Goal: Task Accomplishment & Management: Complete application form

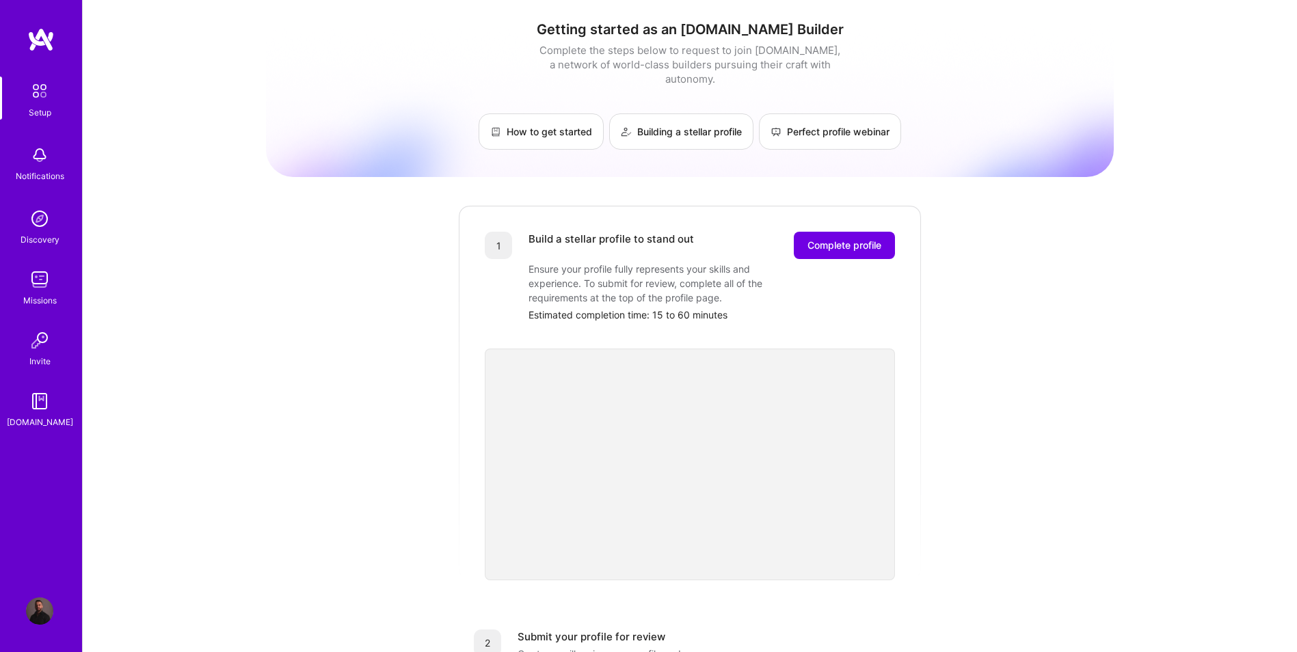
drag, startPoint x: 765, startPoint y: 295, endPoint x: 777, endPoint y: 294, distance: 12.4
click at [773, 308] on div "Estimated completion time: 15 to 60 minutes" at bounding box center [712, 315] width 367 height 14
drag, startPoint x: 777, startPoint y: 294, endPoint x: 821, endPoint y: 238, distance: 71.1
click at [821, 239] on span "Complete profile" at bounding box center [845, 246] width 74 height 14
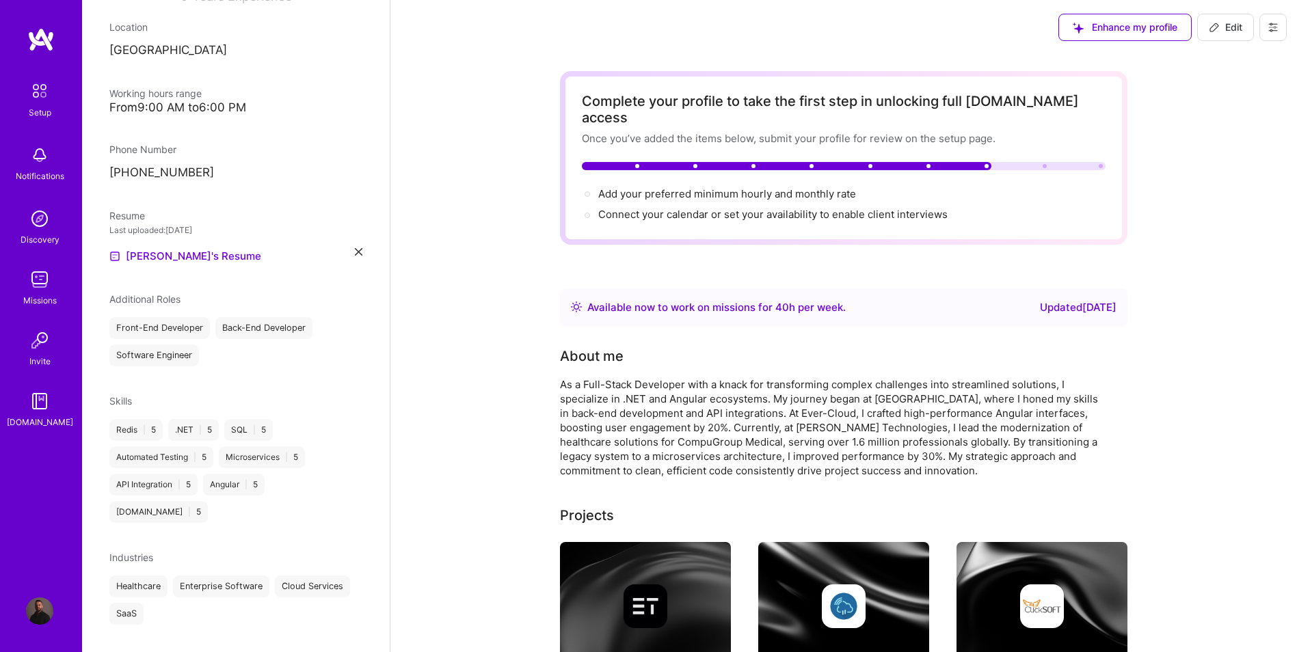
click at [1083, 300] on div "Updated [DATE]" at bounding box center [1078, 308] width 77 height 16
drag, startPoint x: 1083, startPoint y: 295, endPoint x: 1014, endPoint y: 297, distance: 69.1
click at [1014, 300] on div "Available now to work on missions for 40 h per week . Updated [DATE]" at bounding box center [844, 308] width 546 height 16
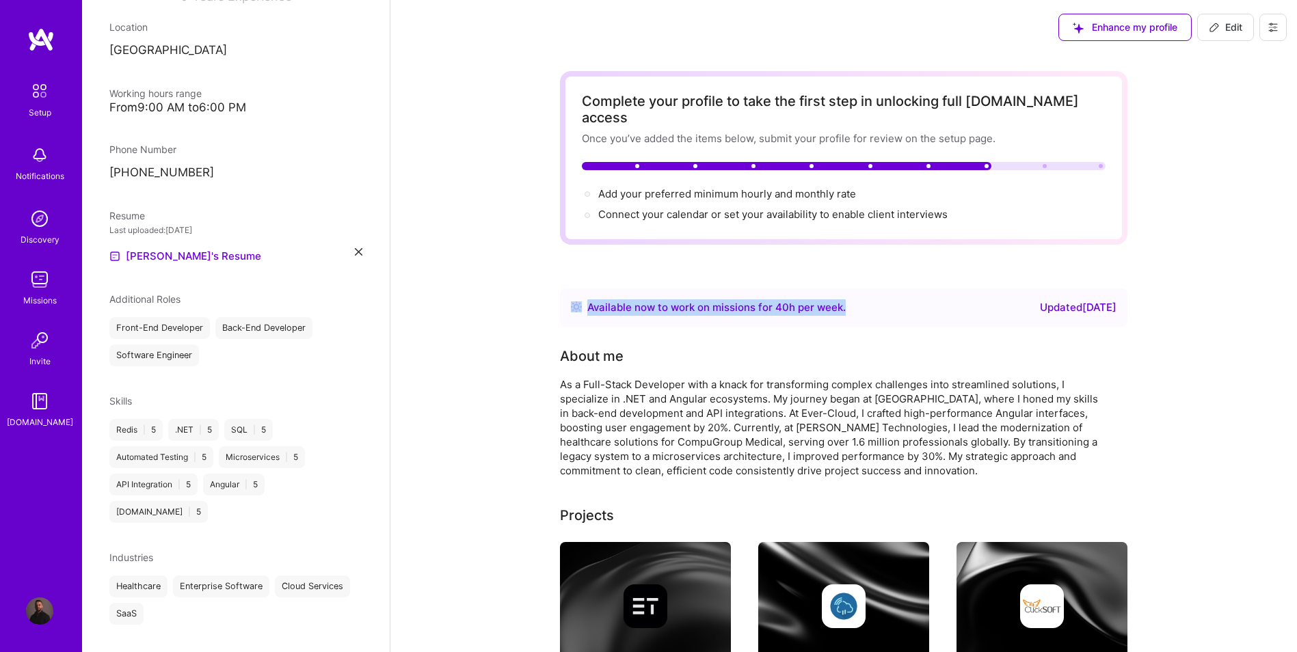
drag, startPoint x: 551, startPoint y: 289, endPoint x: 892, endPoint y: 298, distance: 341.4
click at [892, 300] on div "Available now to work on missions for 40 h per week . Updated [DATE]" at bounding box center [844, 308] width 546 height 16
click at [1268, 24] on button at bounding box center [1273, 27] width 27 height 27
click at [29, 101] on img at bounding box center [39, 91] width 29 height 29
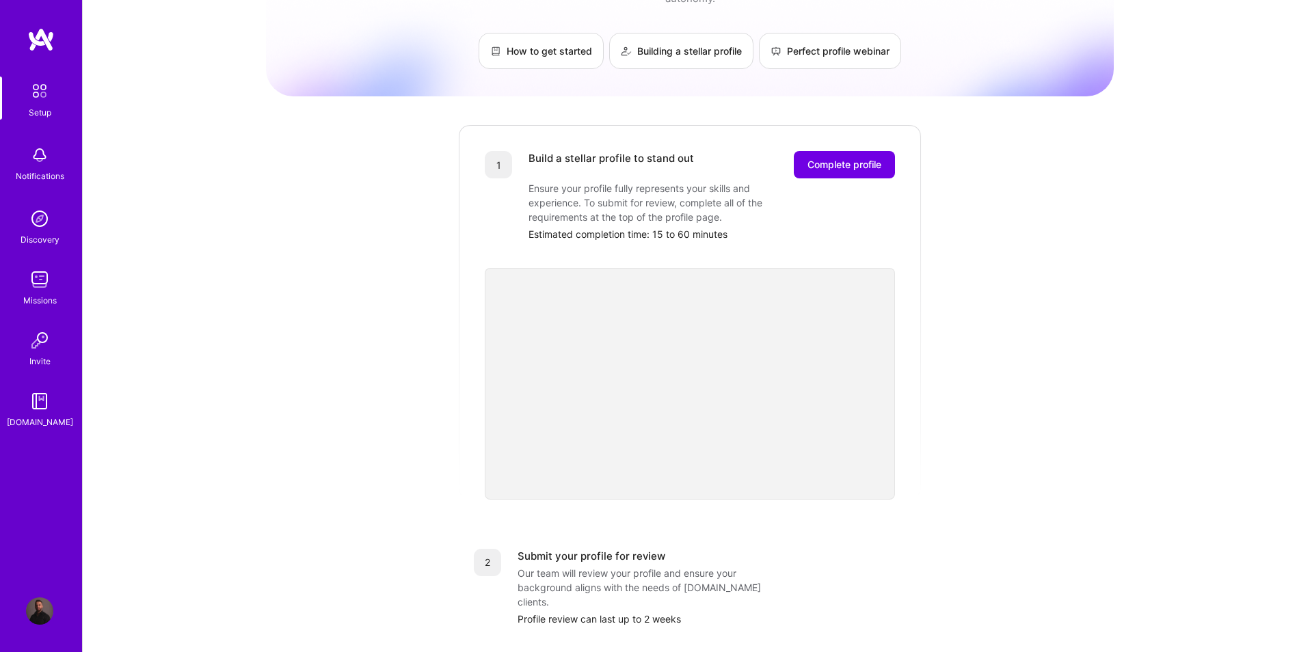
scroll to position [365, 0]
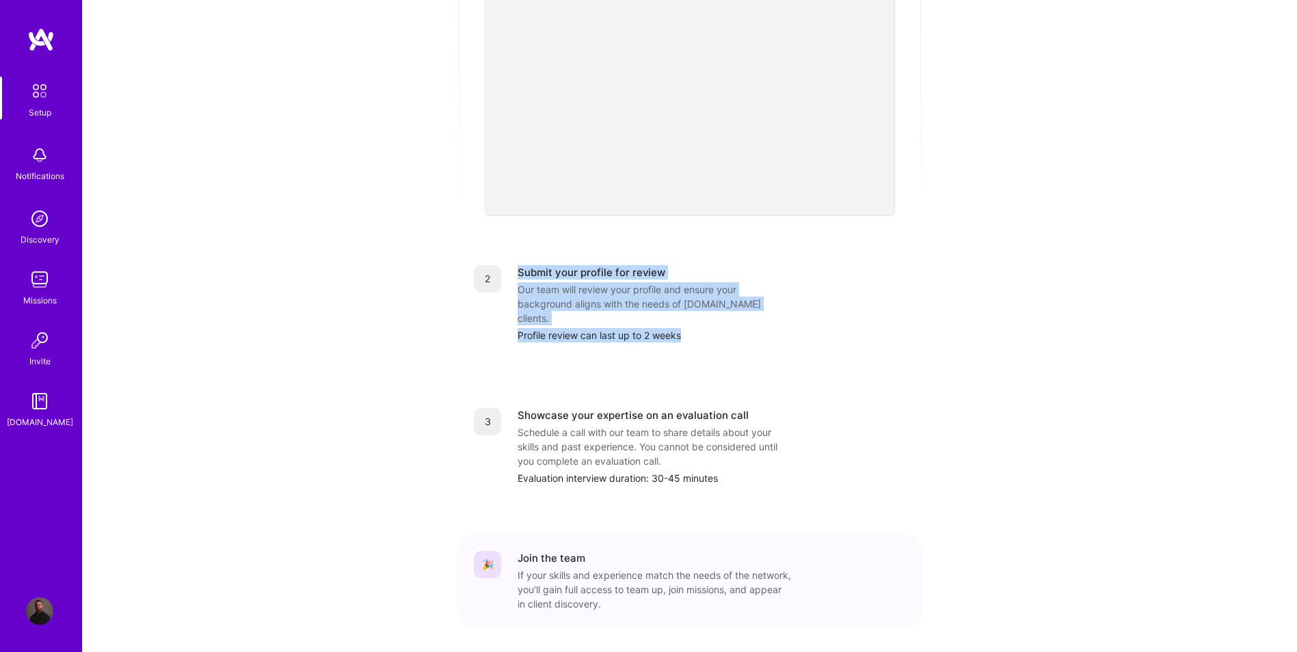
drag, startPoint x: 525, startPoint y: 275, endPoint x: 762, endPoint y: 319, distance: 240.6
click at [762, 319] on div "2 Submit your profile for review Our team will review your profile and ensure y…" at bounding box center [690, 304] width 465 height 110
click at [763, 319] on div "2 Submit your profile for review Our team will review your profile and ensure y…" at bounding box center [690, 304] width 465 height 110
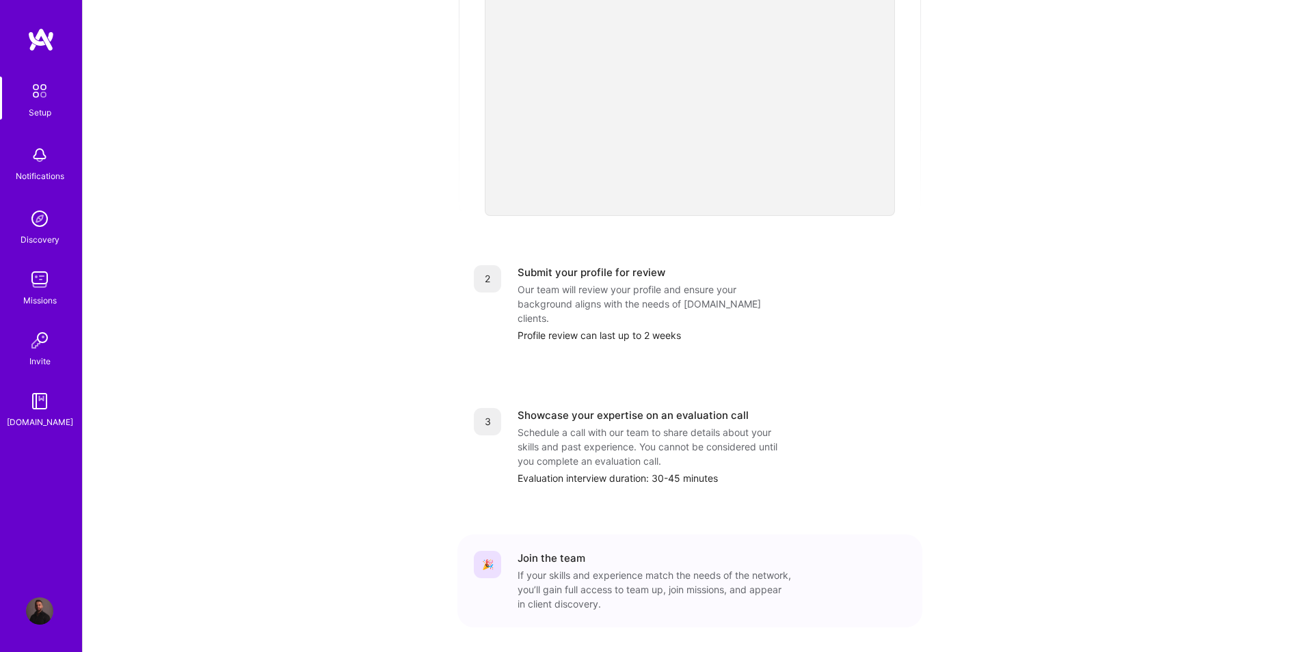
click at [528, 425] on div "Schedule a call with our team to share details about your skills and past exper…" at bounding box center [655, 446] width 274 height 43
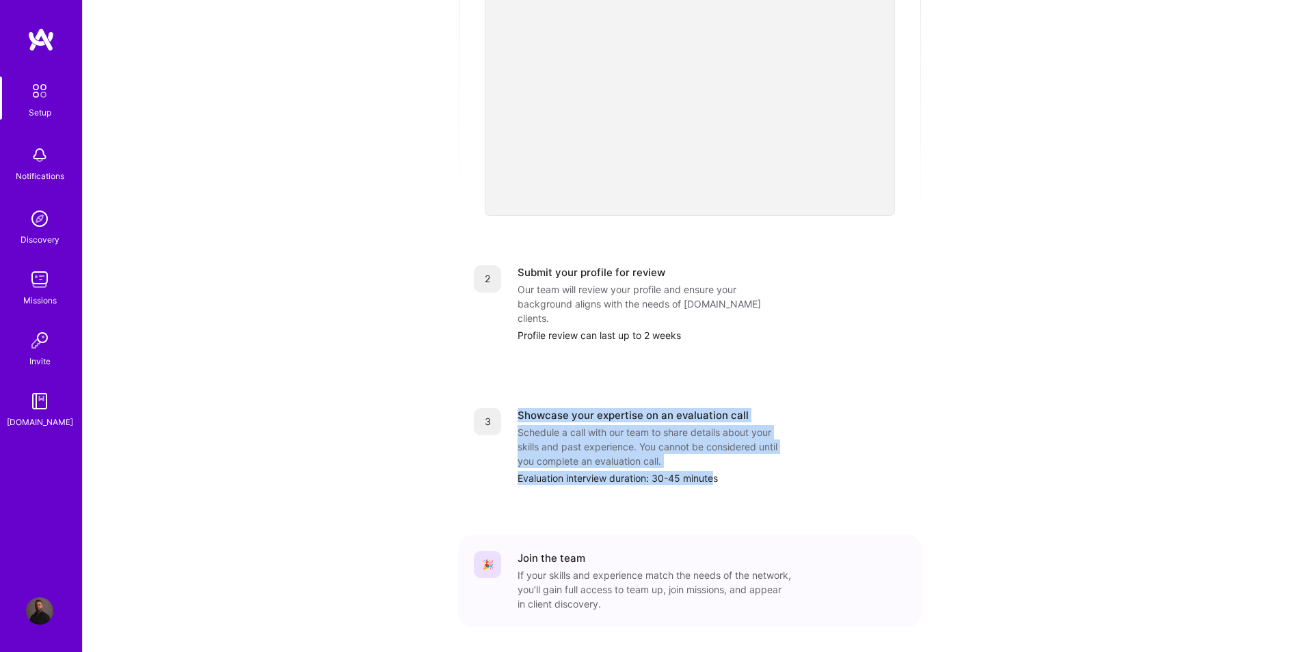
drag, startPoint x: 528, startPoint y: 405, endPoint x: 718, endPoint y: 468, distance: 200.5
click at [718, 468] on div "3 Showcase your expertise on an evaluation call Schedule a call with our team t…" at bounding box center [690, 447] width 465 height 110
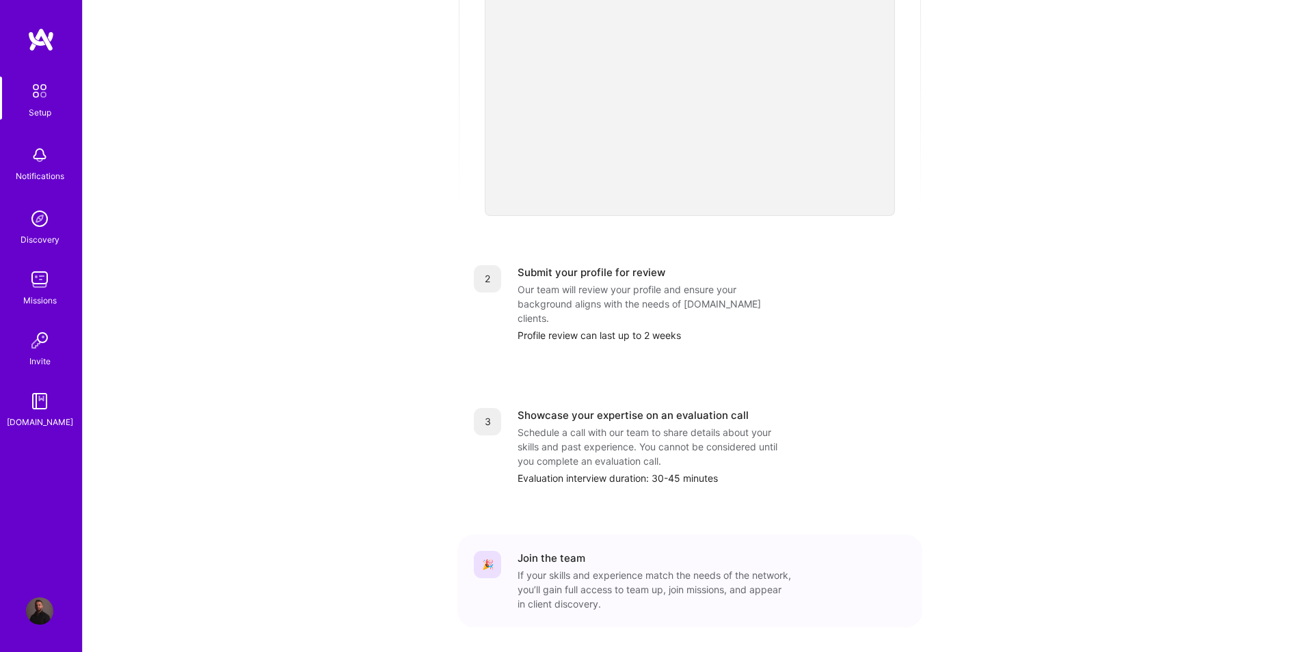
click at [670, 471] on div "Evaluation interview duration: 30-45 minutes" at bounding box center [712, 478] width 388 height 14
drag, startPoint x: 670, startPoint y: 454, endPoint x: 566, endPoint y: 470, distance: 105.1
click at [566, 470] on div "3 Showcase your expertise on an evaluation call Schedule a call with our team t…" at bounding box center [690, 447] width 465 height 110
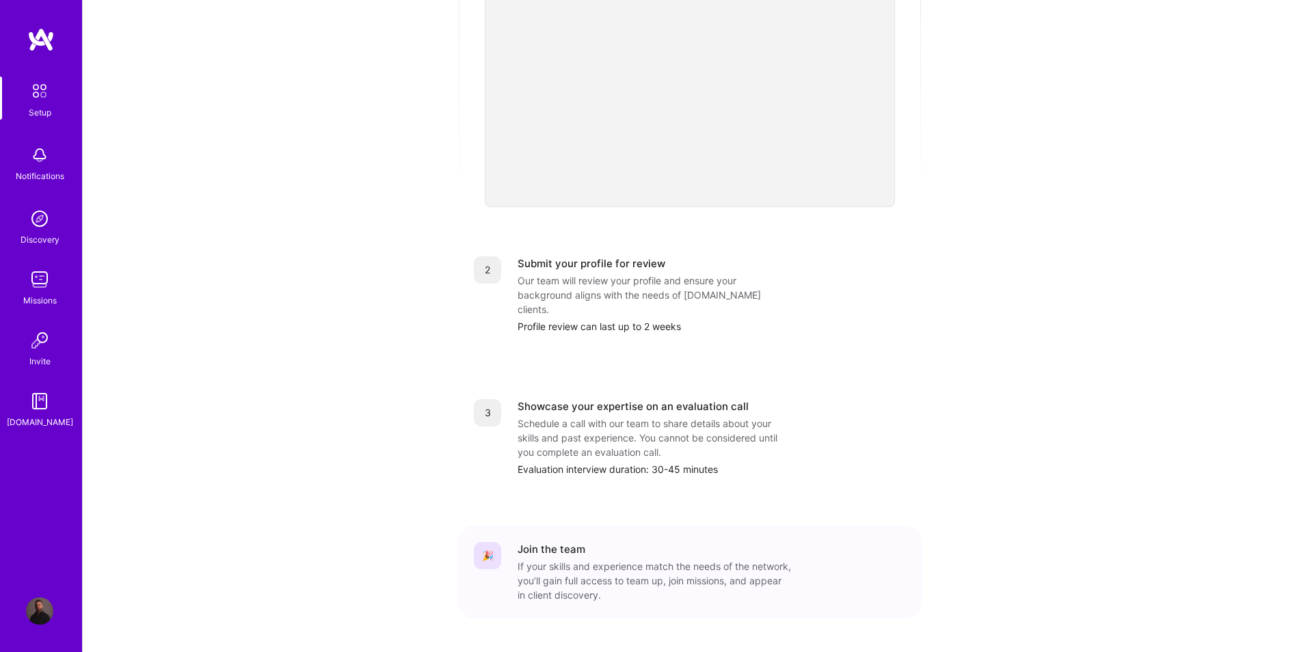
scroll to position [387, 0]
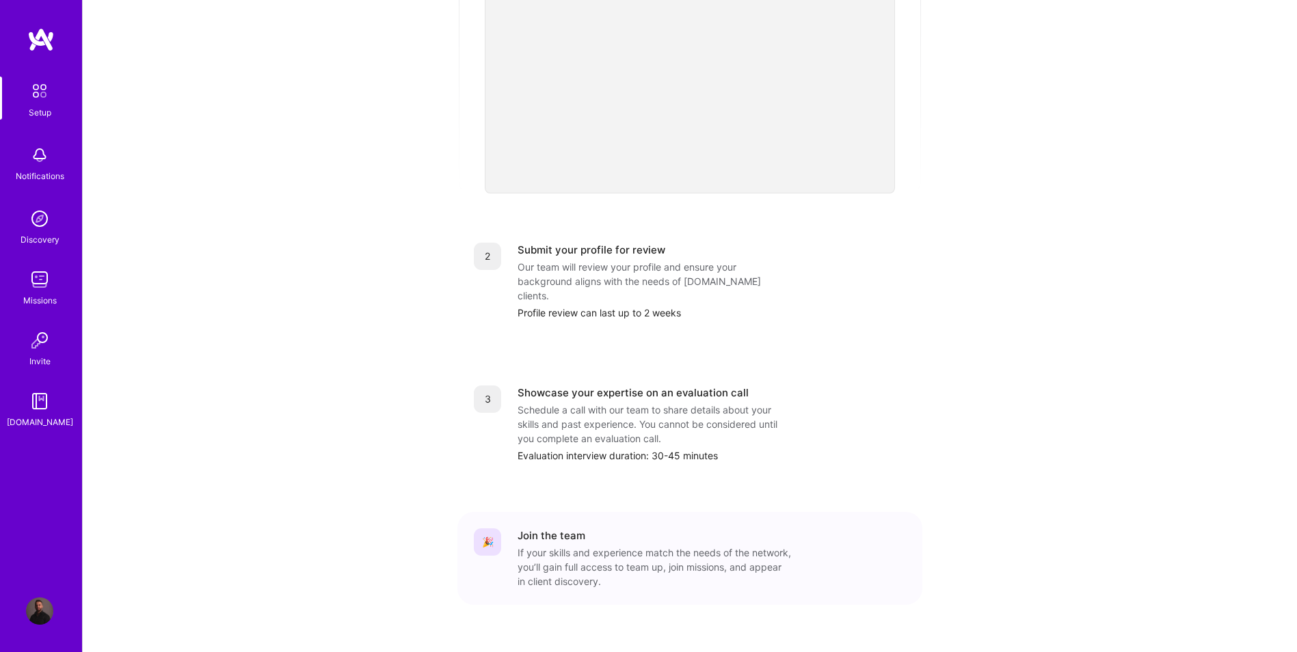
click at [507, 529] on div "🎉 Join the team If your skills and experience match the needs of the network, y…" at bounding box center [690, 559] width 432 height 60
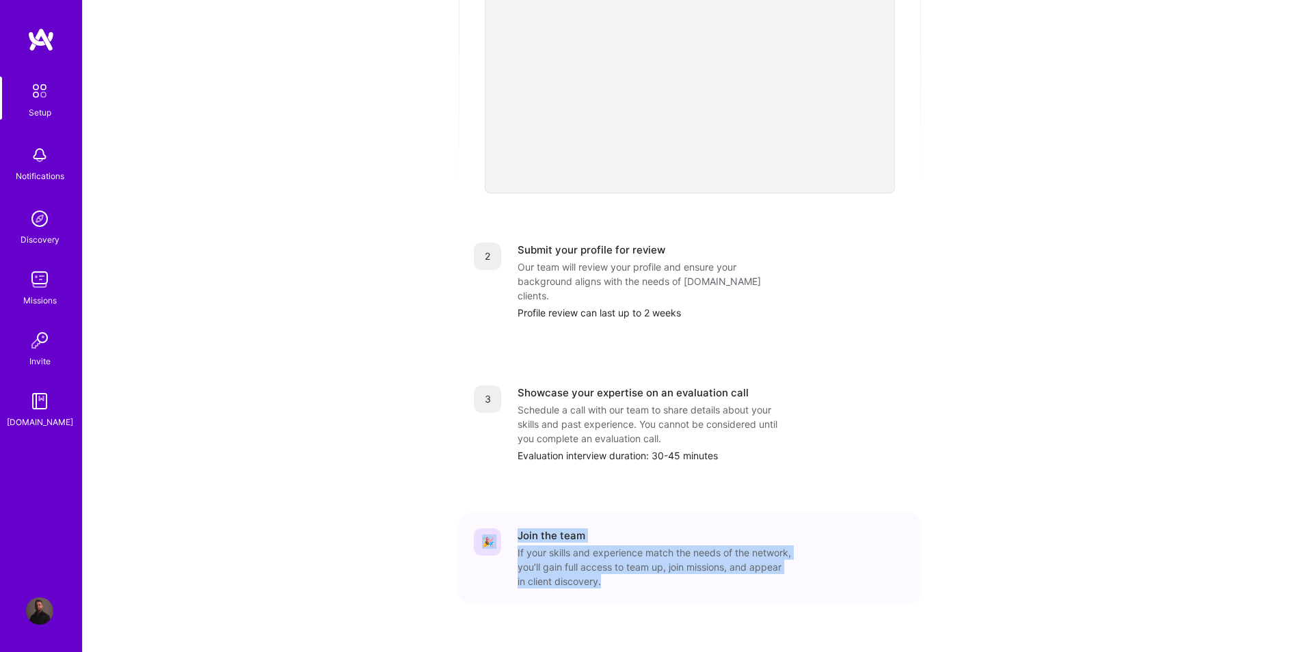
drag, startPoint x: 566, startPoint y: 527, endPoint x: 789, endPoint y: 583, distance: 229.7
click at [789, 583] on div "1 Build a stellar profile to stand out Complete profile Ensure your profile ful…" at bounding box center [690, 224] width 465 height 815
click at [791, 583] on div "1 Build a stellar profile to stand out Complete profile Ensure your profile ful…" at bounding box center [690, 224] width 465 height 815
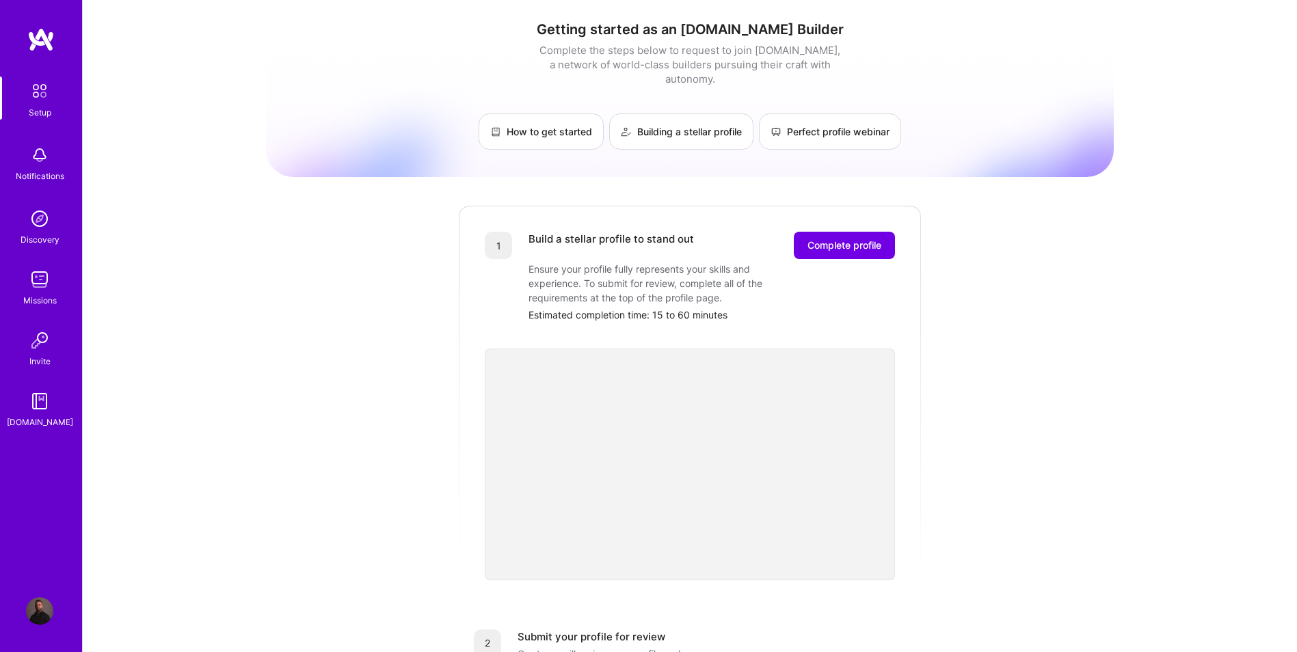
click at [27, 353] on img at bounding box center [39, 340] width 27 height 27
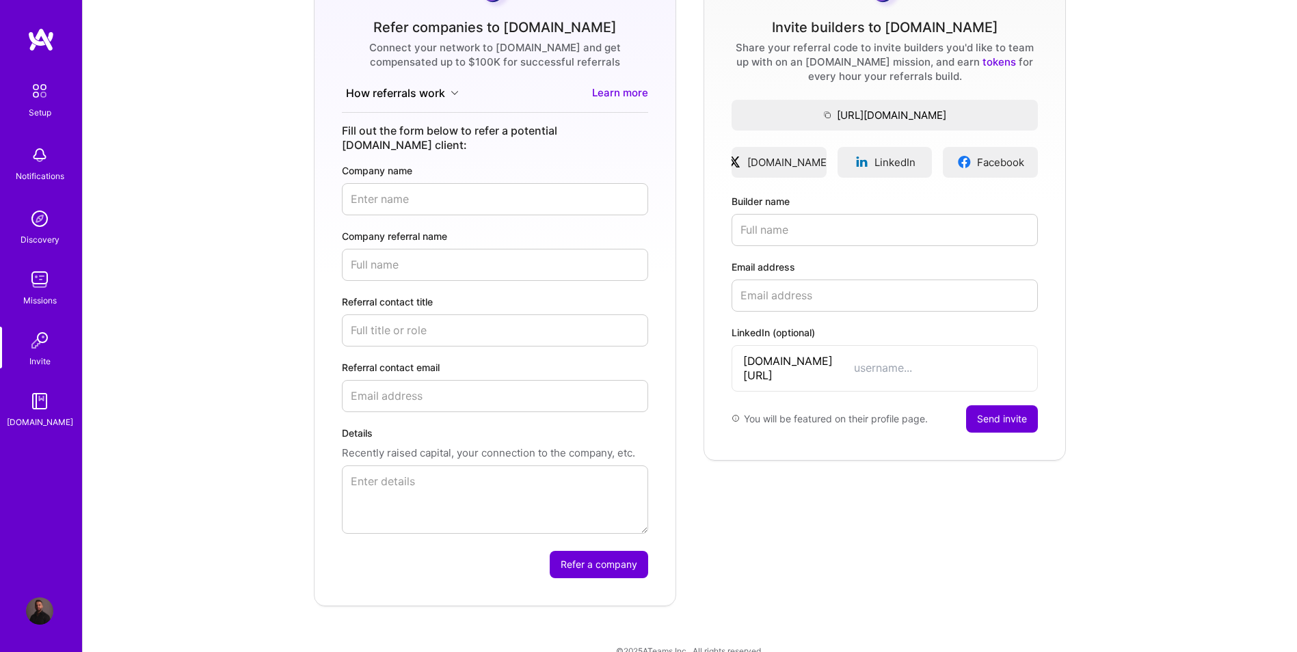
scroll to position [162, 0]
